Goal: Task Accomplishment & Management: Use online tool/utility

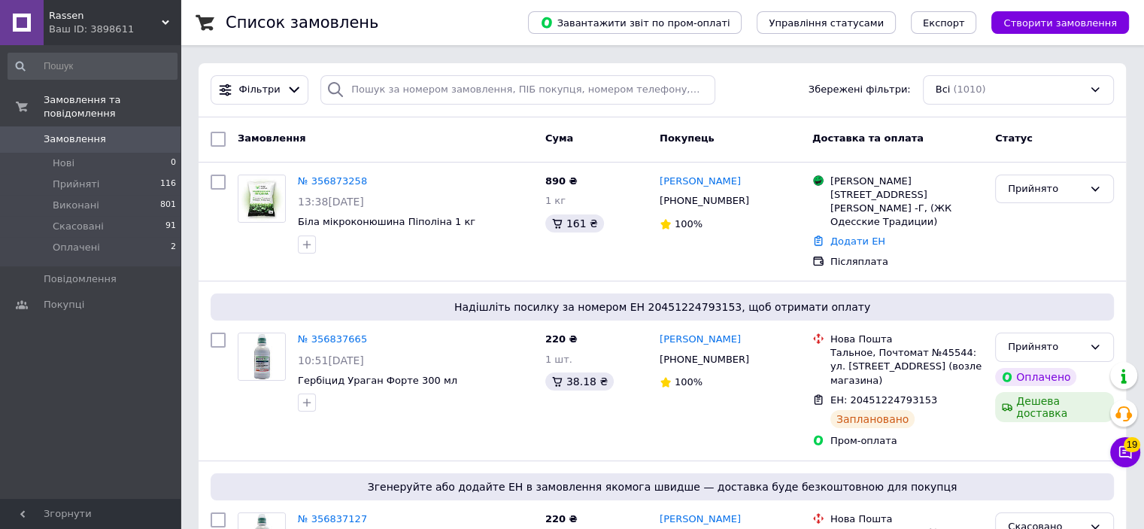
click at [320, 179] on link "№ 356873258" at bounding box center [332, 180] width 69 height 11
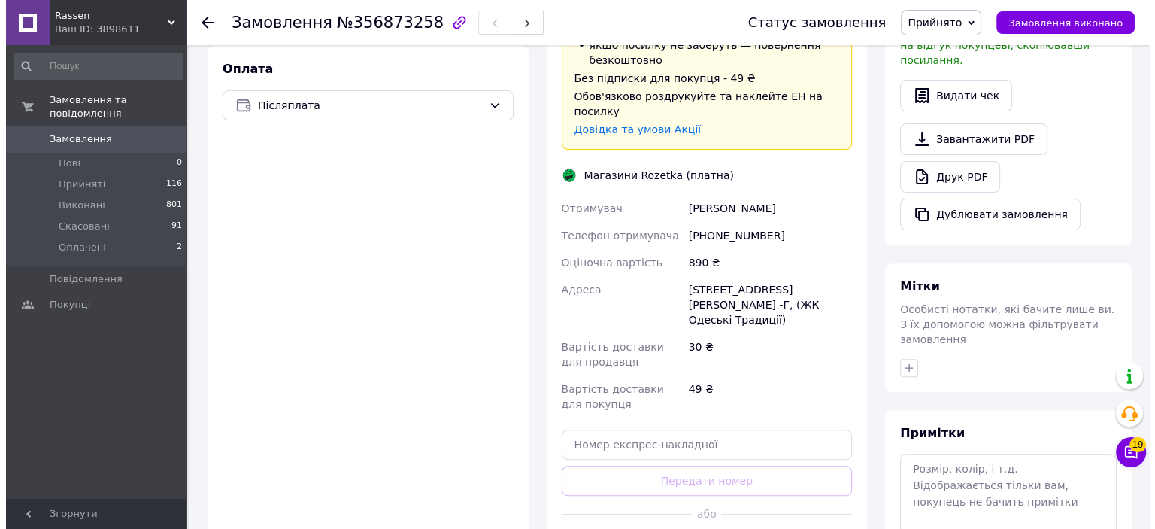
scroll to position [564, 0]
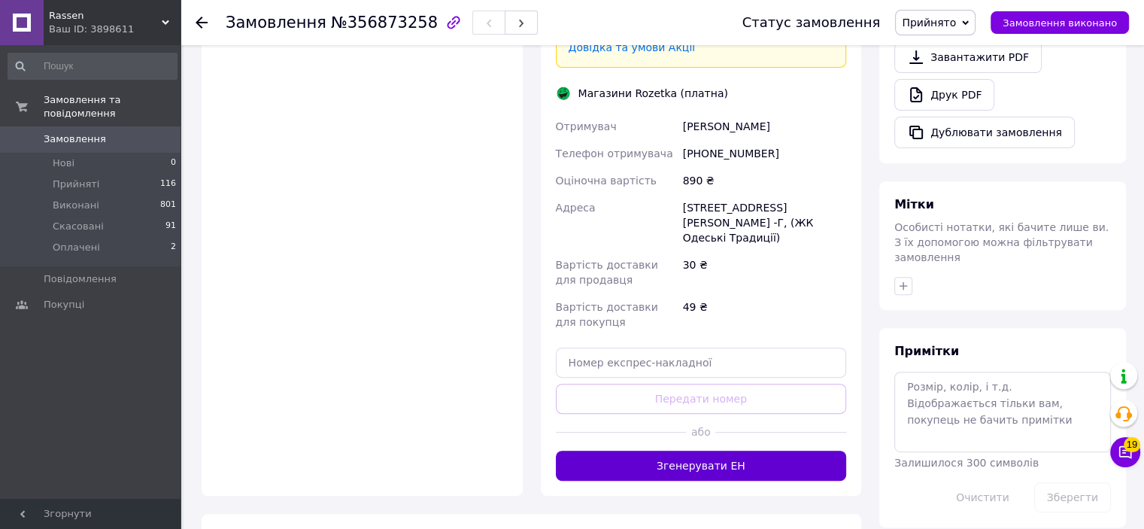
click at [705, 450] on button "Згенерувати ЕН" at bounding box center [701, 465] width 291 height 30
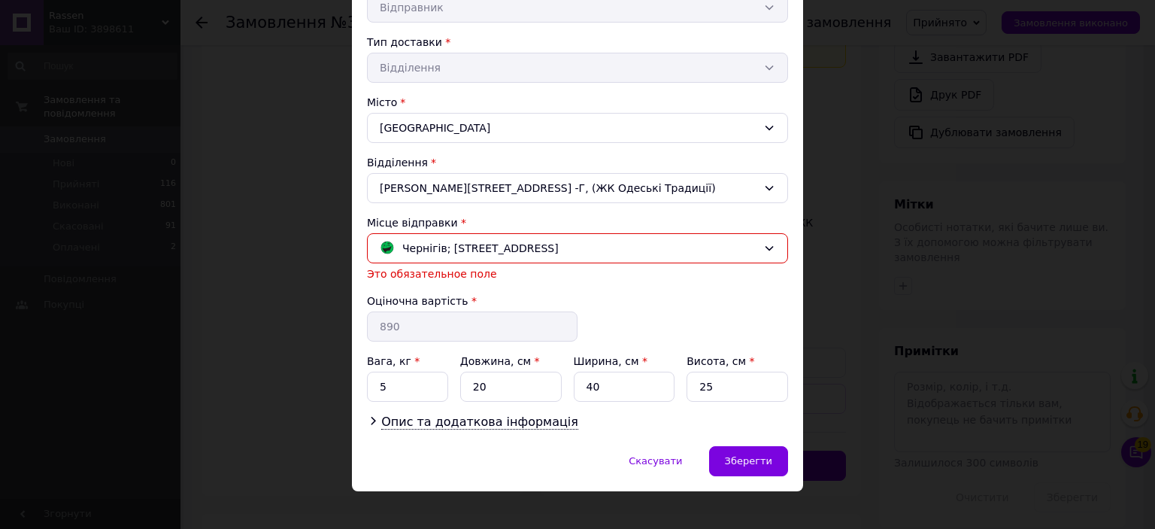
scroll to position [331, 0]
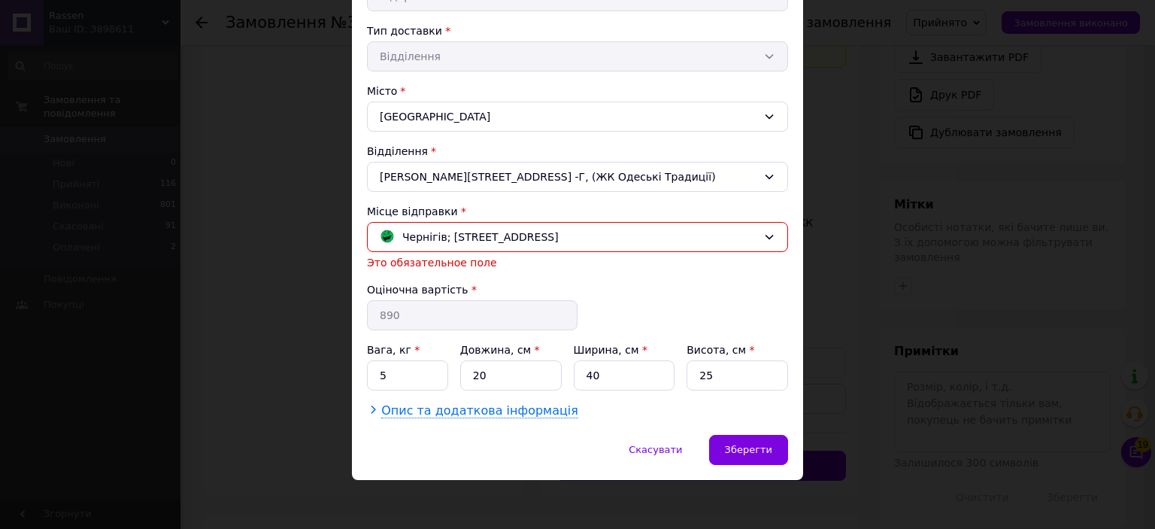
click at [467, 408] on span "Опис та додаткова інформація" at bounding box center [479, 410] width 197 height 15
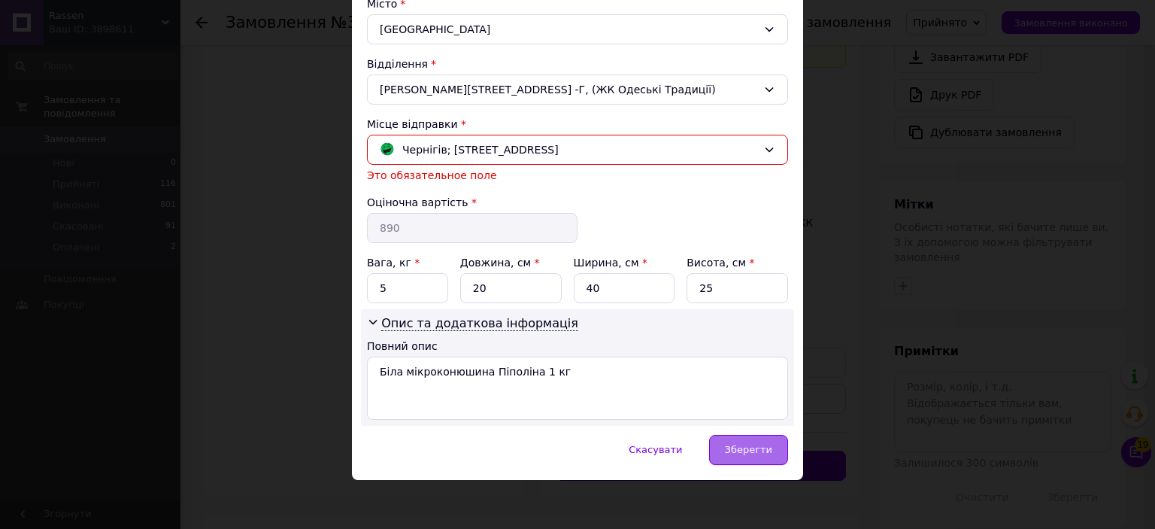
click at [726, 438] on div "Зберегти" at bounding box center [748, 450] width 79 height 30
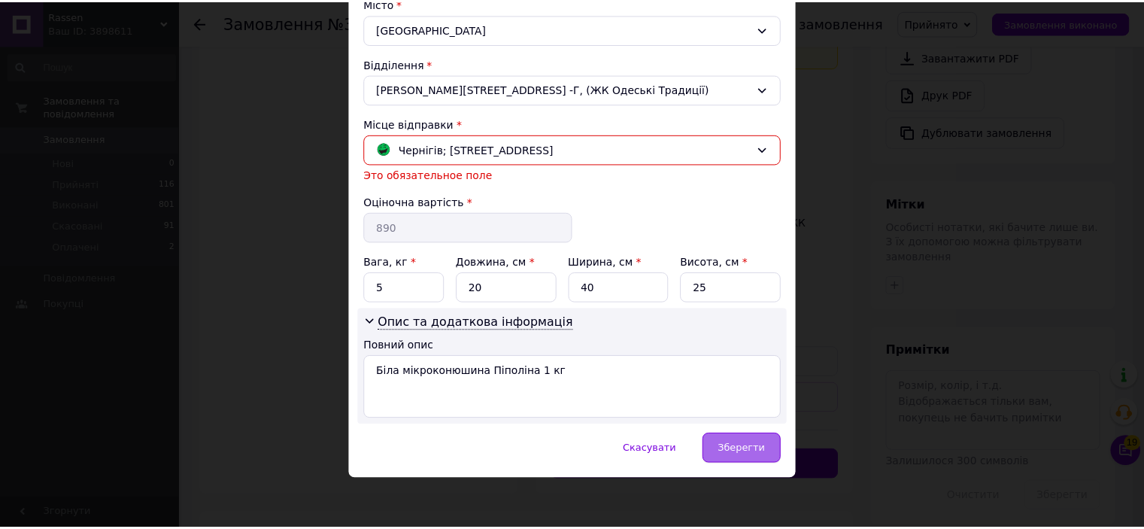
scroll to position [400, 0]
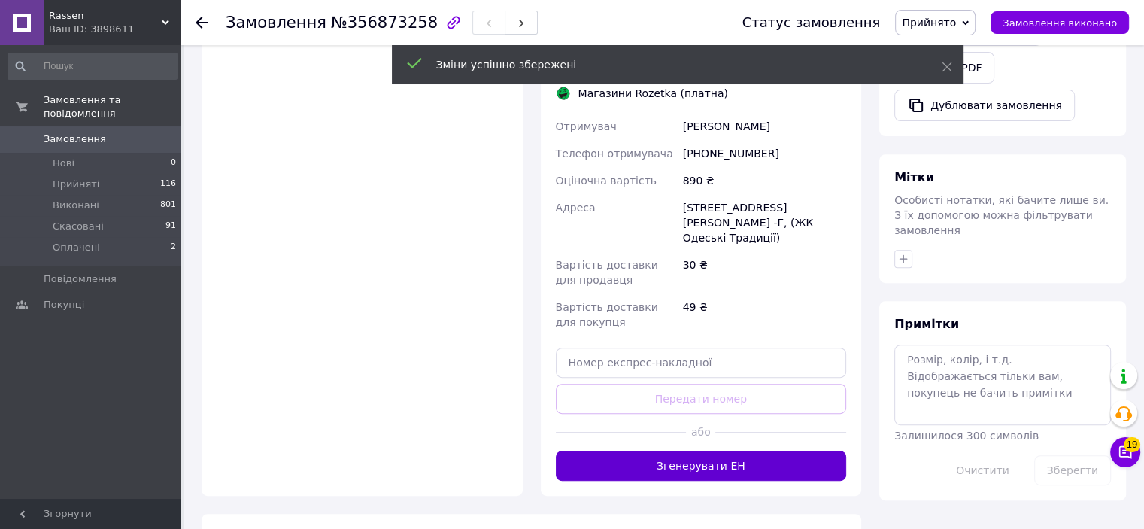
click at [668, 450] on button "Згенерувати ЕН" at bounding box center [701, 465] width 291 height 30
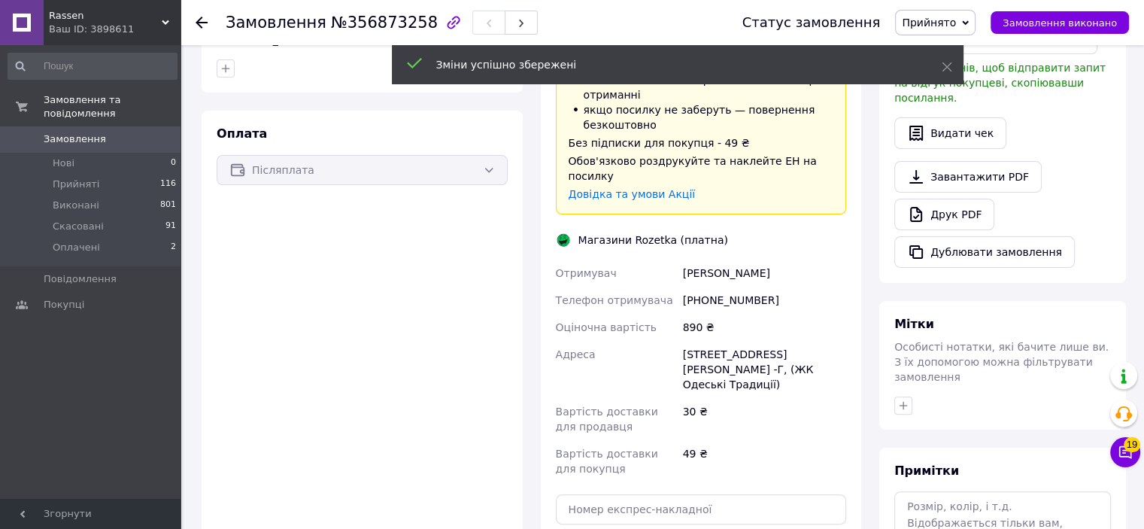
scroll to position [414, 0]
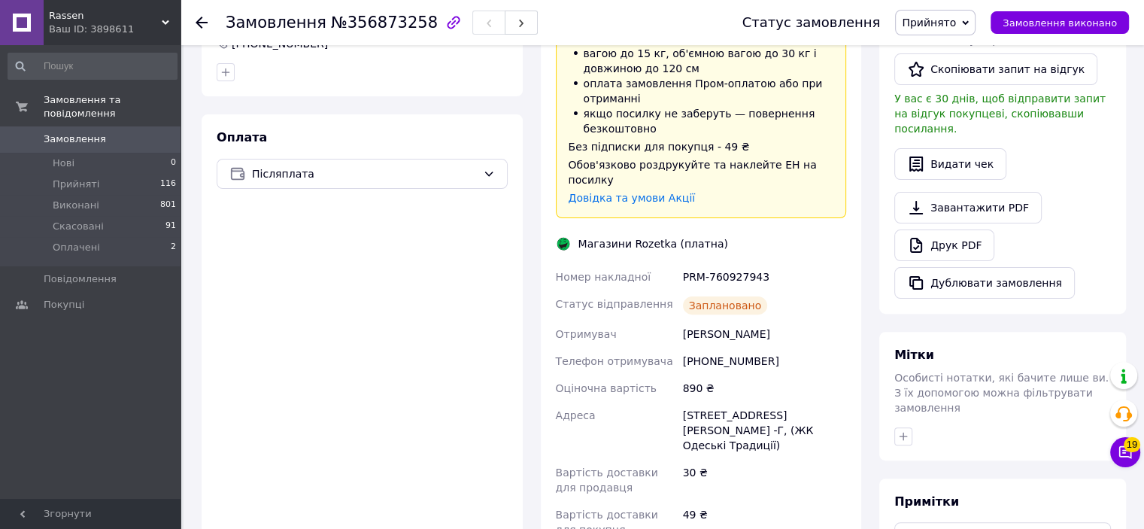
click at [690, 263] on div "PRM-760927943" at bounding box center [764, 276] width 169 height 27
drag, startPoint x: 690, startPoint y: 232, endPoint x: 725, endPoint y: 232, distance: 35.3
click at [725, 263] on div "PRM-760927943" at bounding box center [764, 276] width 169 height 27
copy div "PRM-760927943"
